Goal: Transaction & Acquisition: Purchase product/service

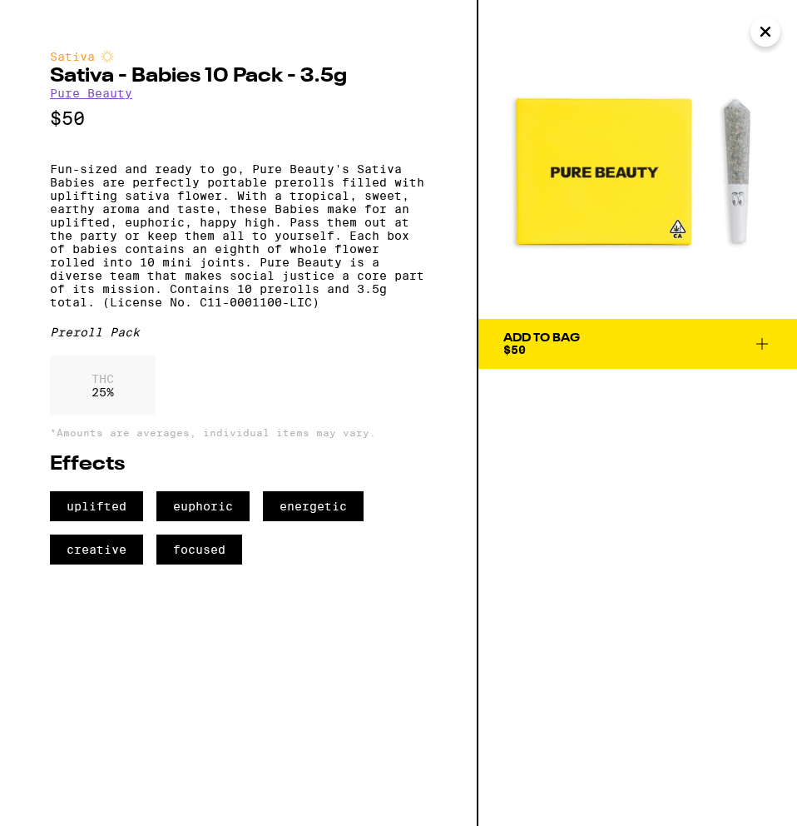
click at [607, 224] on img at bounding box center [638, 159] width 319 height 319
click at [251, 309] on p "Fun-sized and ready to go, Pure Beauty's Sativa Babies are perfectly portable p…" at bounding box center [238, 235] width 377 height 147
click at [765, 347] on icon at bounding box center [763, 344] width 20 height 20
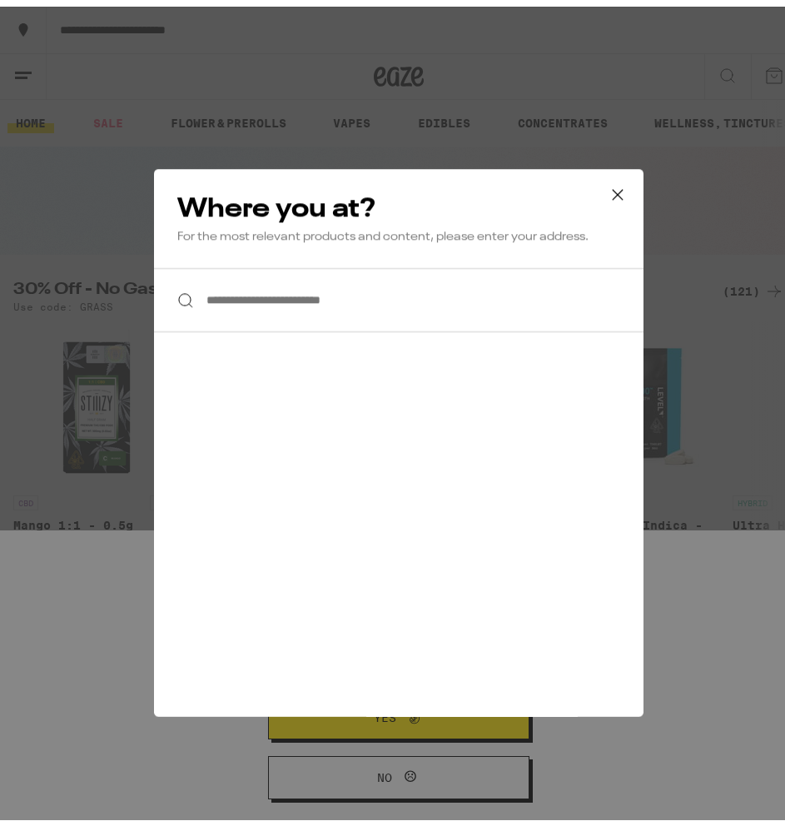
click at [629, 208] on button at bounding box center [618, 188] width 52 height 53
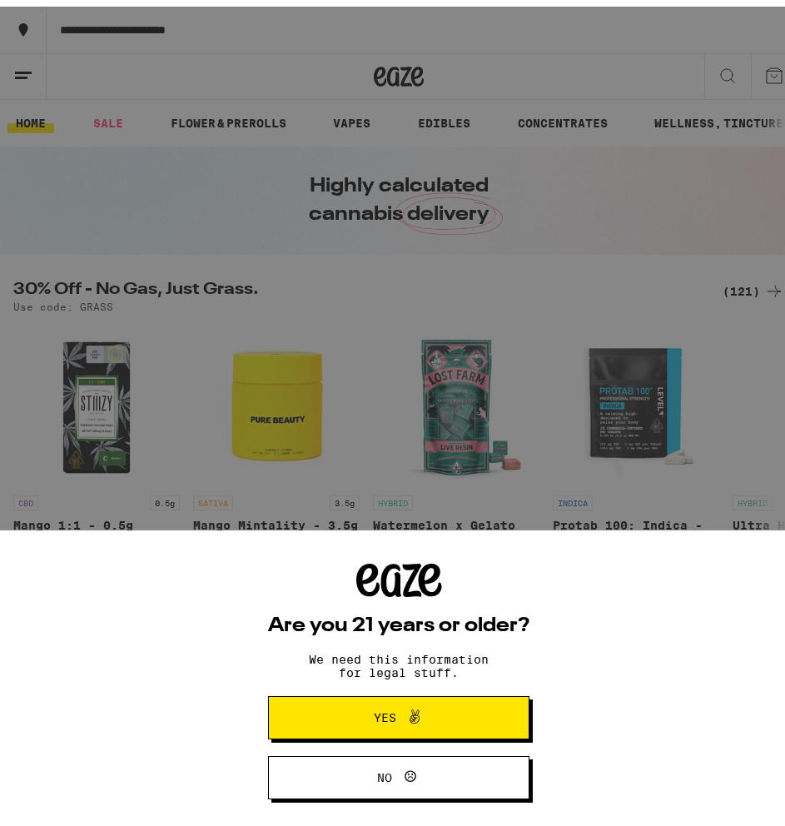
click at [404, 254] on div "Are you 21 years or older? We need this information for legal stuff. Yes No" at bounding box center [398, 413] width 797 height 826
click at [316, 760] on button "No" at bounding box center [398, 770] width 261 height 43
